Goal: Transaction & Acquisition: Purchase product/service

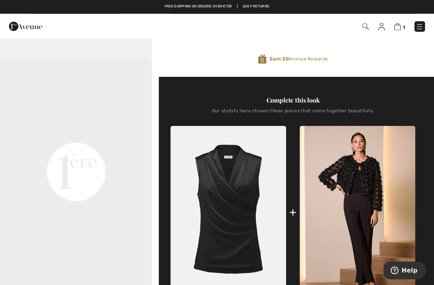
scroll to position [208, 0]
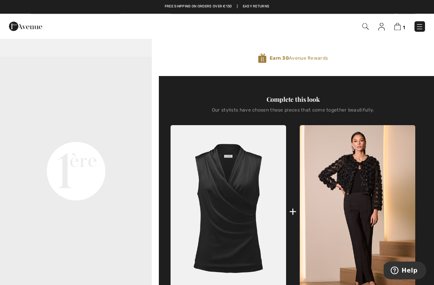
click at [382, 28] on img at bounding box center [381, 27] width 7 height 8
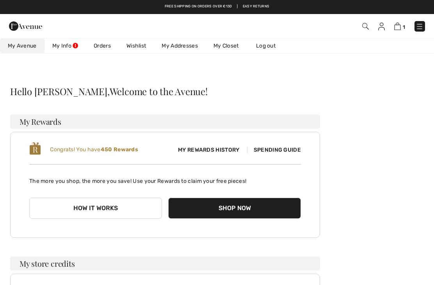
click at [144, 44] on link "Wishlist" at bounding box center [136, 46] width 35 height 14
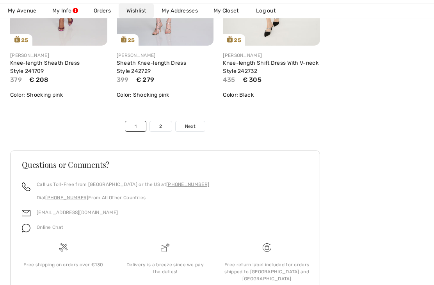
scroll to position [2713, 0]
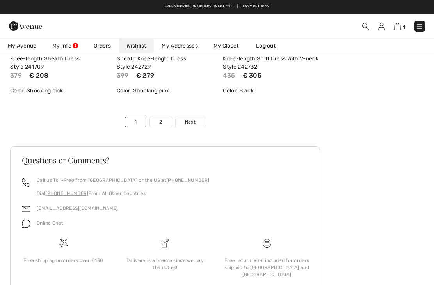
click at [197, 124] on link "Next" at bounding box center [189, 122] width 29 height 10
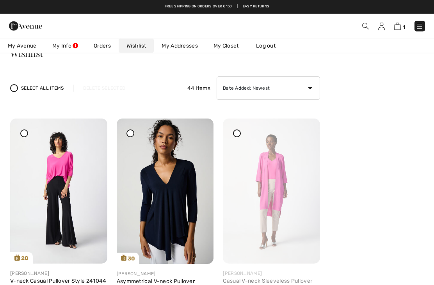
scroll to position [0, 0]
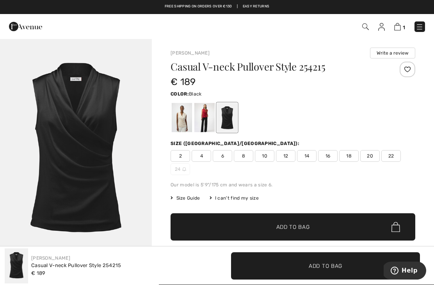
click at [379, 27] on img at bounding box center [381, 27] width 7 height 8
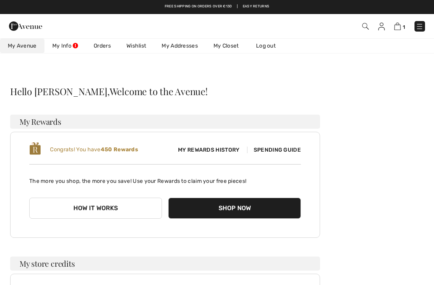
click at [137, 47] on link "Wishlist" at bounding box center [136, 46] width 35 height 14
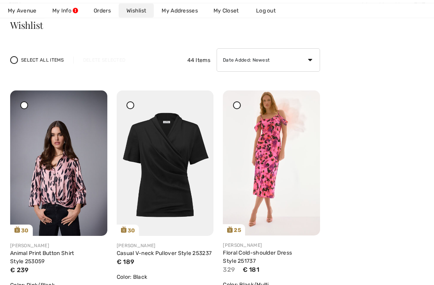
scroll to position [66, 0]
click at [172, 176] on img at bounding box center [165, 162] width 97 height 145
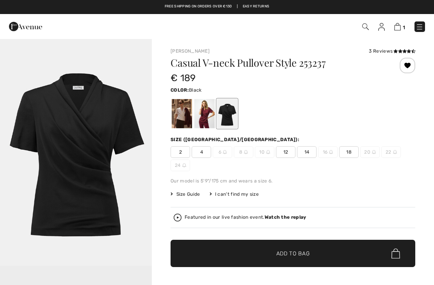
checkbox input "true"
click at [186, 117] on div at bounding box center [182, 113] width 20 height 29
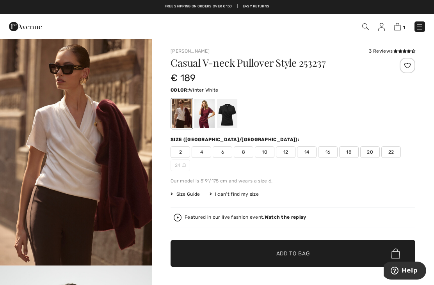
click at [373, 156] on span "20" at bounding box center [369, 152] width 19 height 12
click at [349, 156] on span "18" at bounding box center [348, 152] width 19 height 12
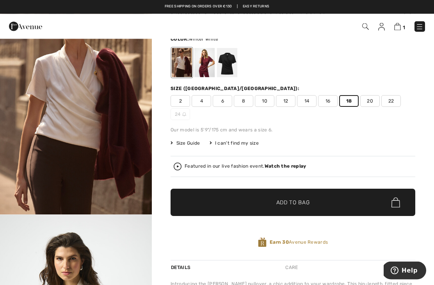
scroll to position [58, 0]
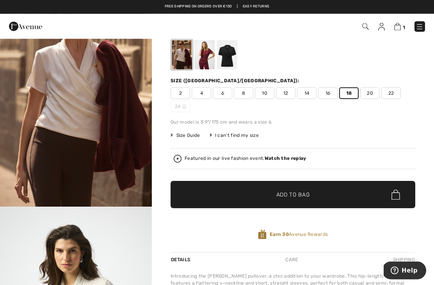
click at [290, 201] on span "✔ Added to Bag Add to Bag" at bounding box center [292, 194] width 244 height 27
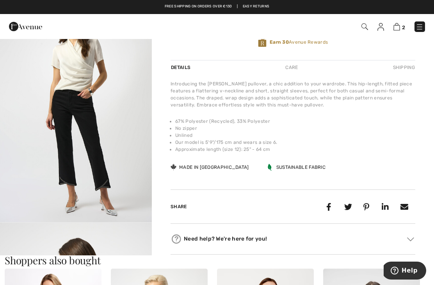
scroll to position [468, 0]
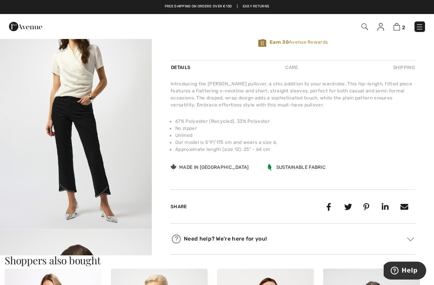
click at [84, 132] on img "3 / 5" at bounding box center [76, 115] width 152 height 227
click at [394, 30] on img at bounding box center [396, 26] width 7 height 7
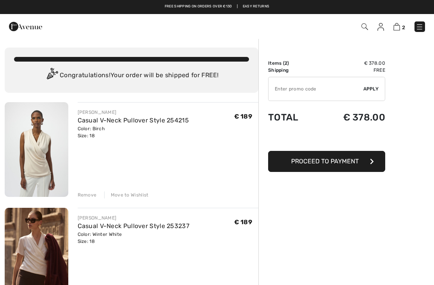
click at [395, 27] on img at bounding box center [396, 26] width 7 height 7
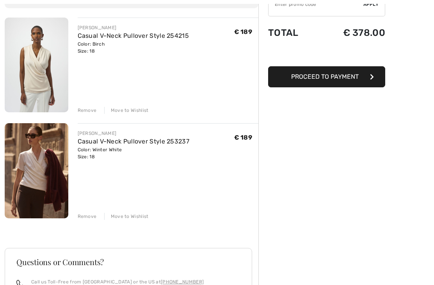
click at [88, 113] on div "Remove" at bounding box center [87, 110] width 19 height 7
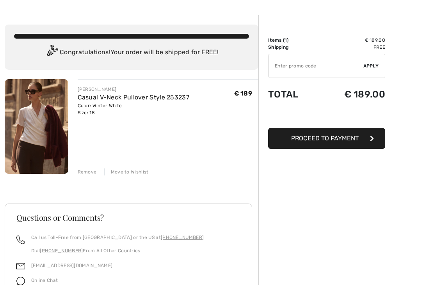
scroll to position [23, 0]
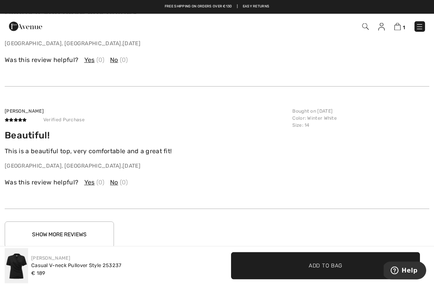
scroll to position [1222, 0]
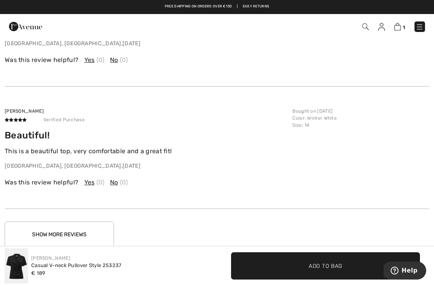
click at [76, 232] on button "Show More Reviews" at bounding box center [59, 234] width 109 height 26
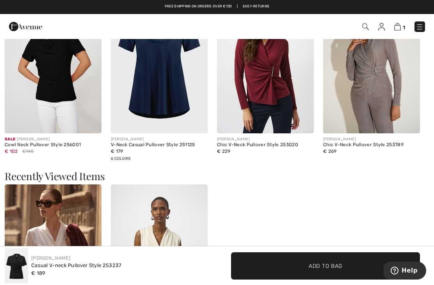
scroll to position [726, 0]
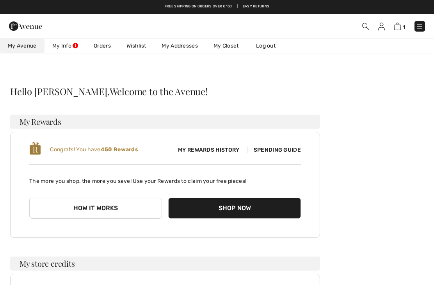
click at [422, 27] on img at bounding box center [419, 27] width 8 height 8
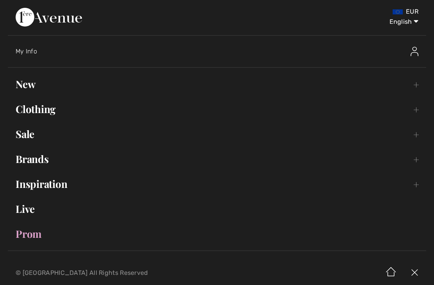
click at [33, 87] on link "New Toggle submenu" at bounding box center [217, 84] width 418 height 17
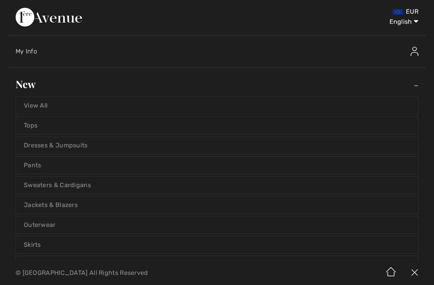
click at [47, 128] on link "Tops" at bounding box center [217, 125] width 402 height 17
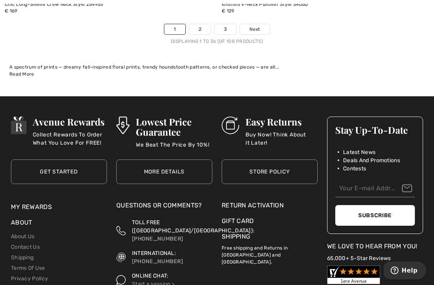
scroll to position [6480, 0]
click at [193, 27] on link "2" at bounding box center [199, 29] width 21 height 10
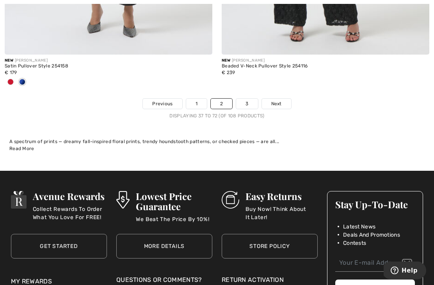
scroll to position [6303, 0]
click at [250, 99] on link "3" at bounding box center [246, 104] width 21 height 10
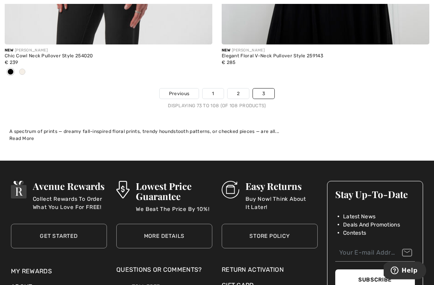
scroll to position [6429, 0]
click at [213, 90] on link "1" at bounding box center [212, 94] width 21 height 10
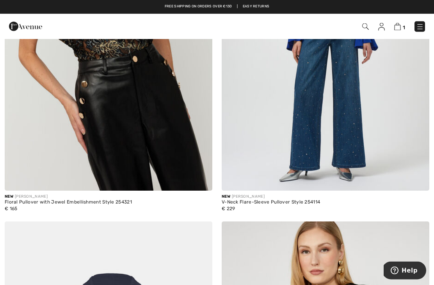
scroll to position [573, 0]
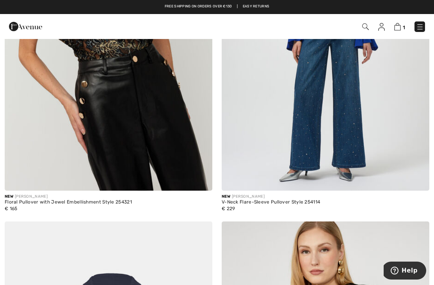
click at [418, 30] on img at bounding box center [420, 27] width 8 height 8
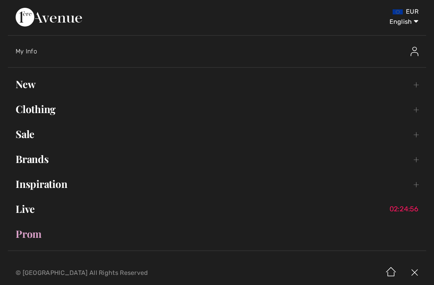
click at [23, 140] on link "Sale Toggle submenu" at bounding box center [217, 134] width 418 height 17
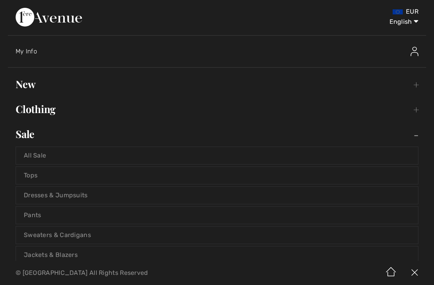
click at [36, 179] on link "Tops" at bounding box center [217, 175] width 402 height 17
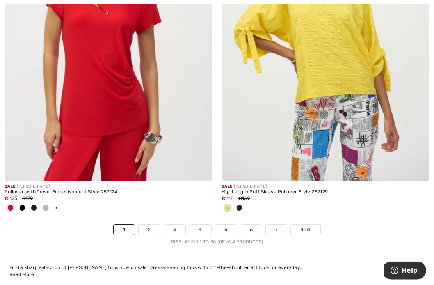
scroll to position [6268, 0]
click at [106, 105] on img at bounding box center [108, 24] width 207 height 311
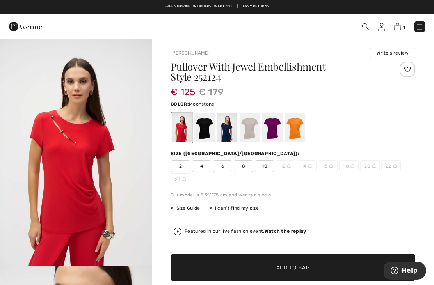
click at [249, 128] on div at bounding box center [249, 127] width 20 height 29
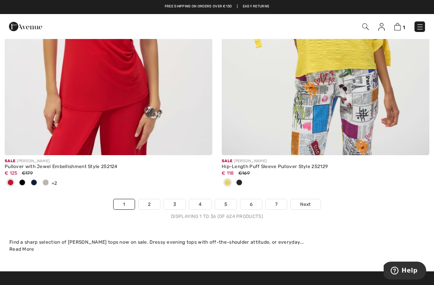
click at [153, 201] on link "2" at bounding box center [148, 204] width 21 height 10
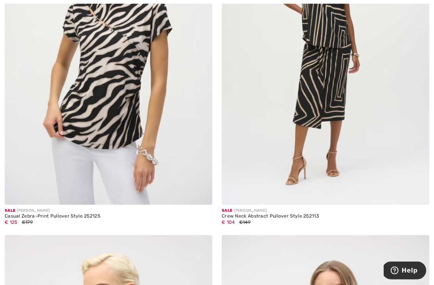
scroll to position [5966, 0]
click at [110, 92] on img at bounding box center [108, 49] width 207 height 311
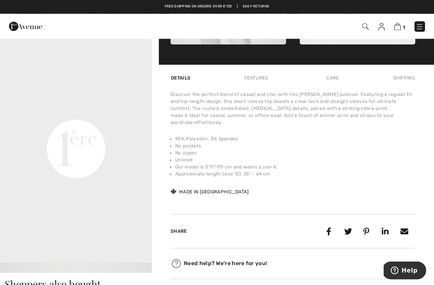
scroll to position [459, 0]
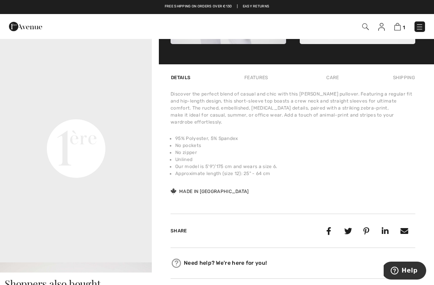
click at [26, 31] on img at bounding box center [25, 27] width 33 height 16
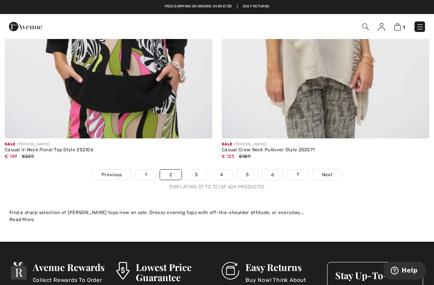
scroll to position [6373, 0]
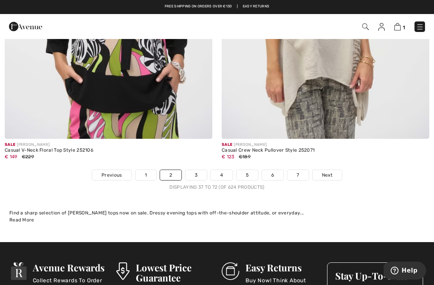
click at [193, 173] on link "3" at bounding box center [195, 175] width 21 height 10
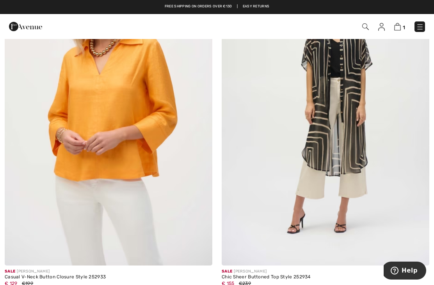
scroll to position [497, 0]
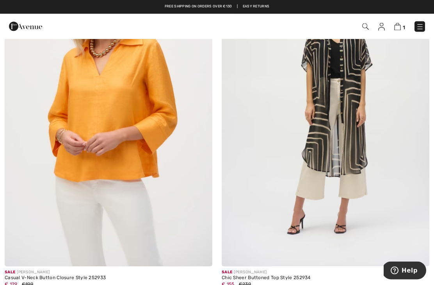
click at [358, 89] on img at bounding box center [324, 111] width 207 height 311
click at [328, 81] on img at bounding box center [324, 111] width 207 height 311
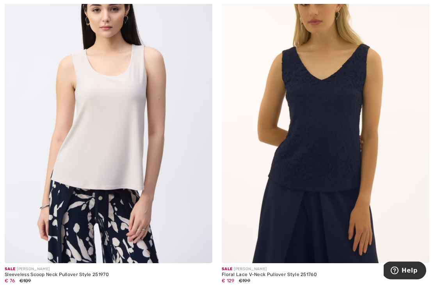
scroll to position [3355, 0]
click at [321, 156] on img at bounding box center [324, 107] width 207 height 311
